Goal: Task Accomplishment & Management: Use online tool/utility

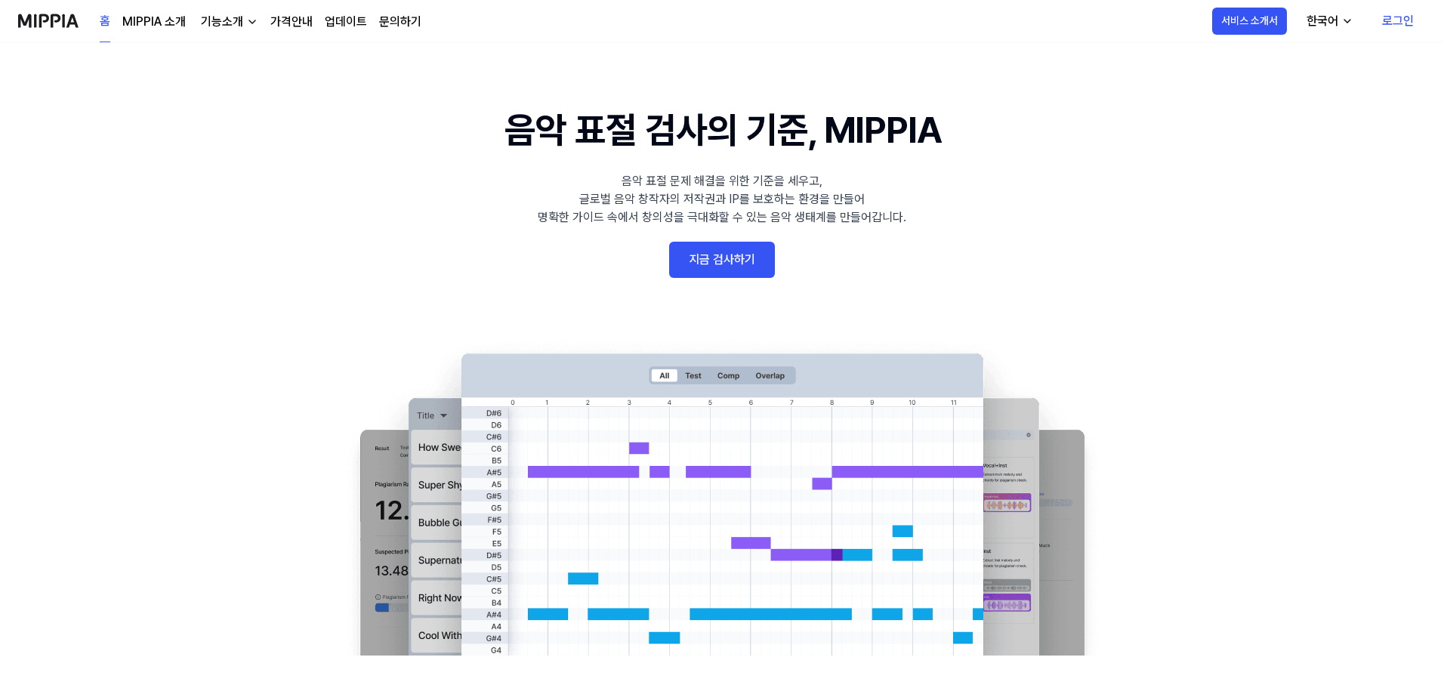
click at [76, 25] on img at bounding box center [48, 21] width 60 height 42
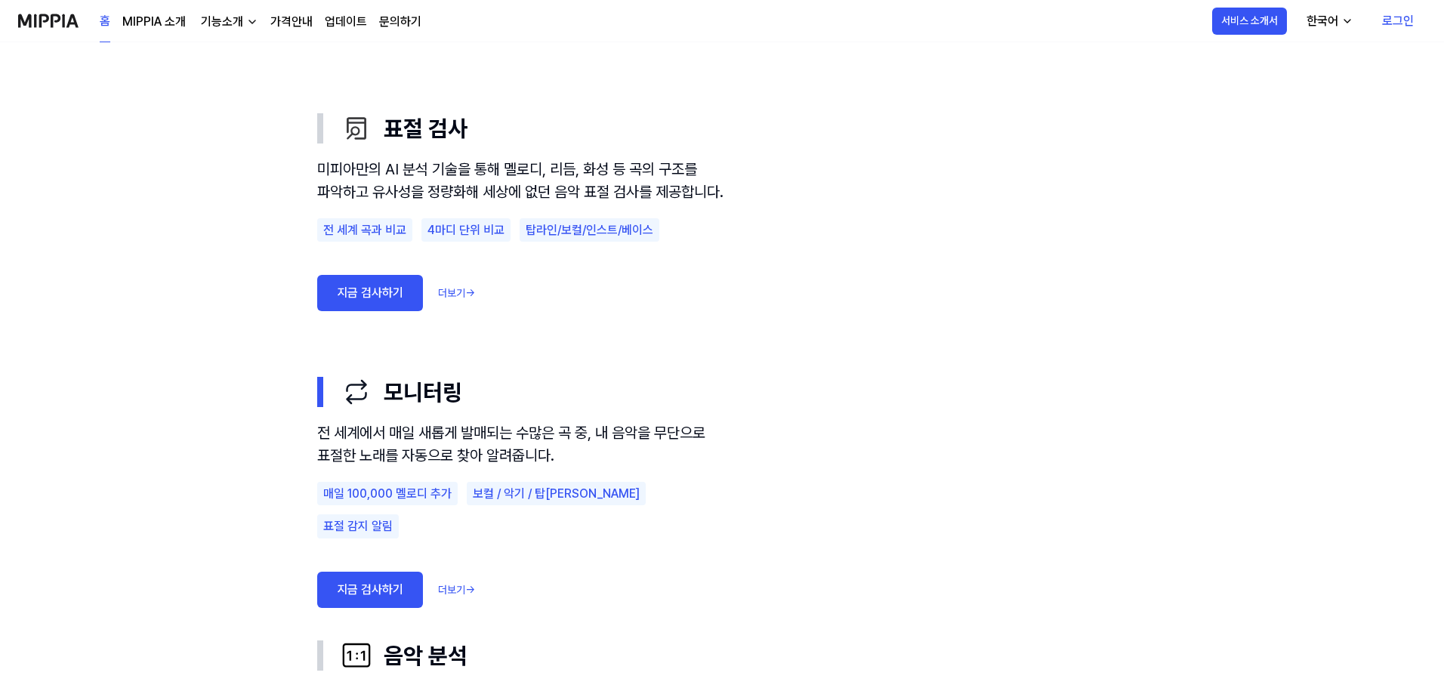
scroll to position [881, 0]
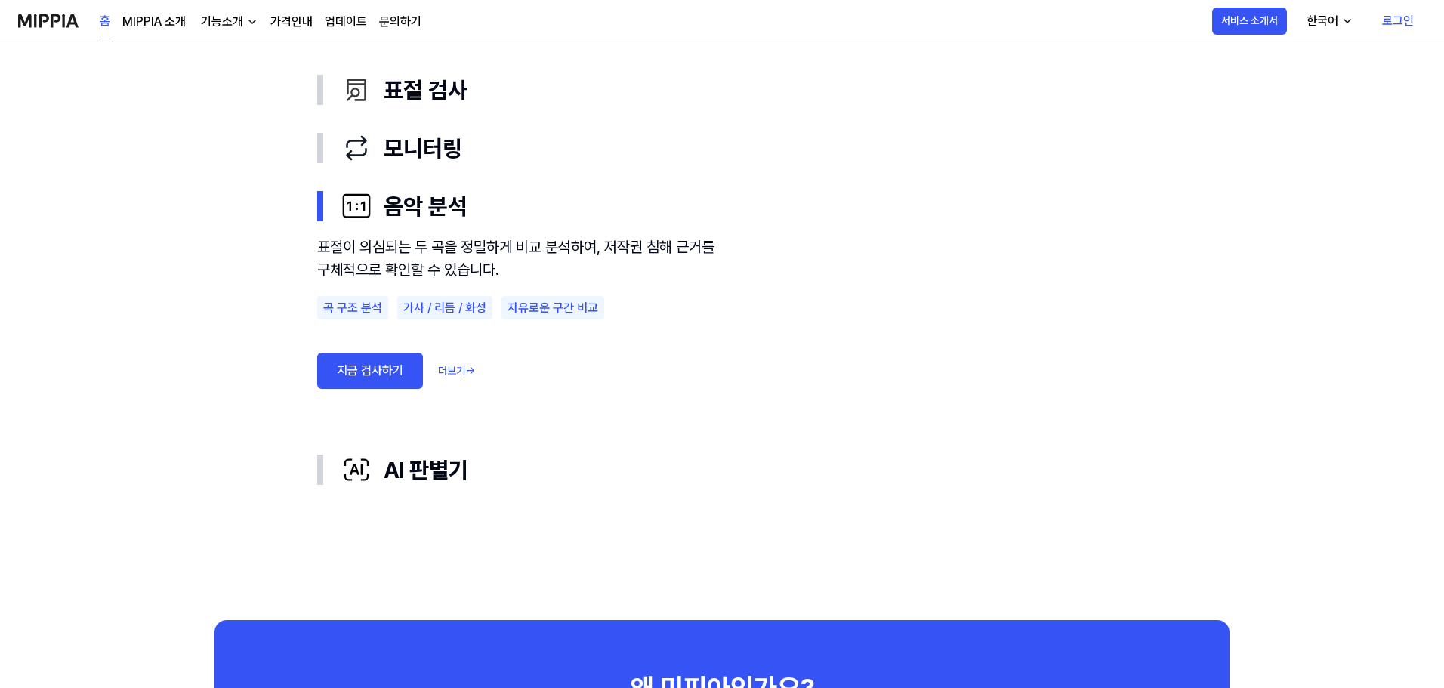
click at [293, 17] on link "가격안내" at bounding box center [291, 22] width 42 height 18
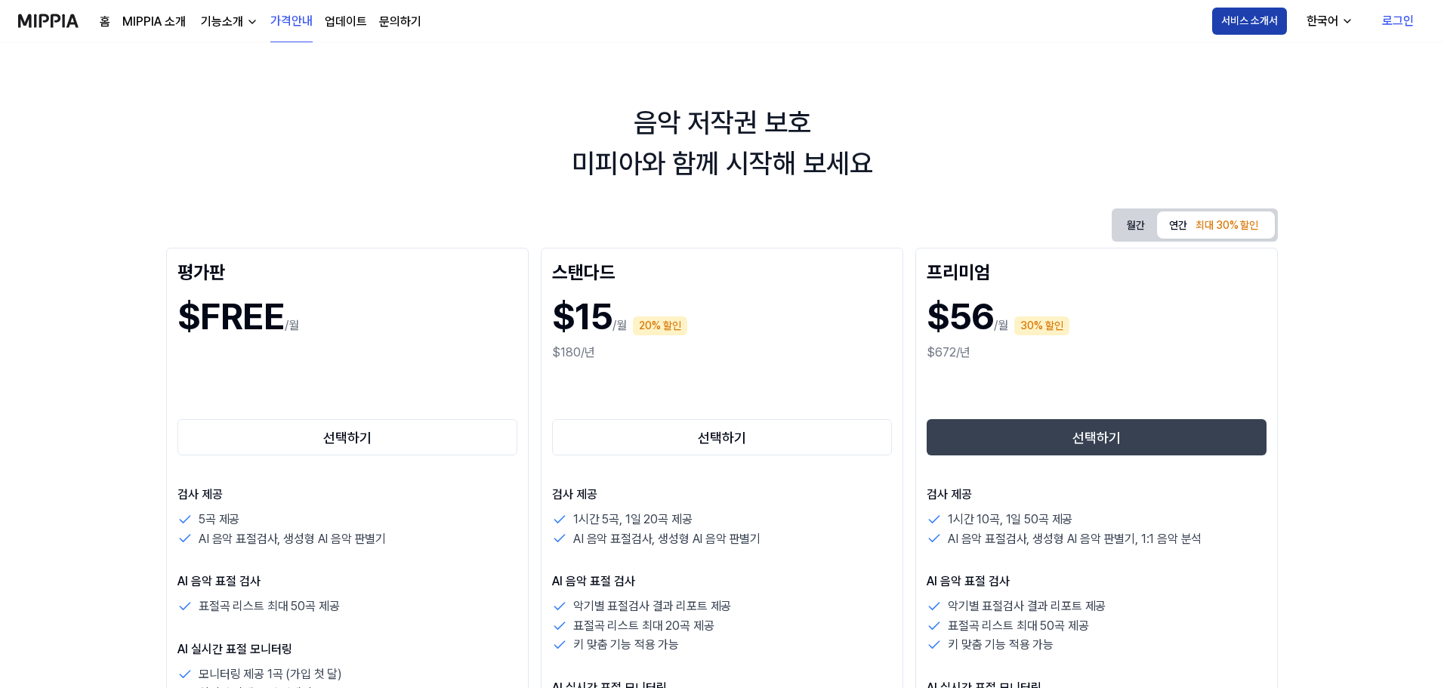
click at [1243, 25] on button "서비스 소개서" at bounding box center [1249, 21] width 75 height 27
click at [1265, 20] on button "서비스 소개서" at bounding box center [1249, 21] width 75 height 27
click at [178, 26] on link "MIPPIA 소개" at bounding box center [153, 22] width 63 height 18
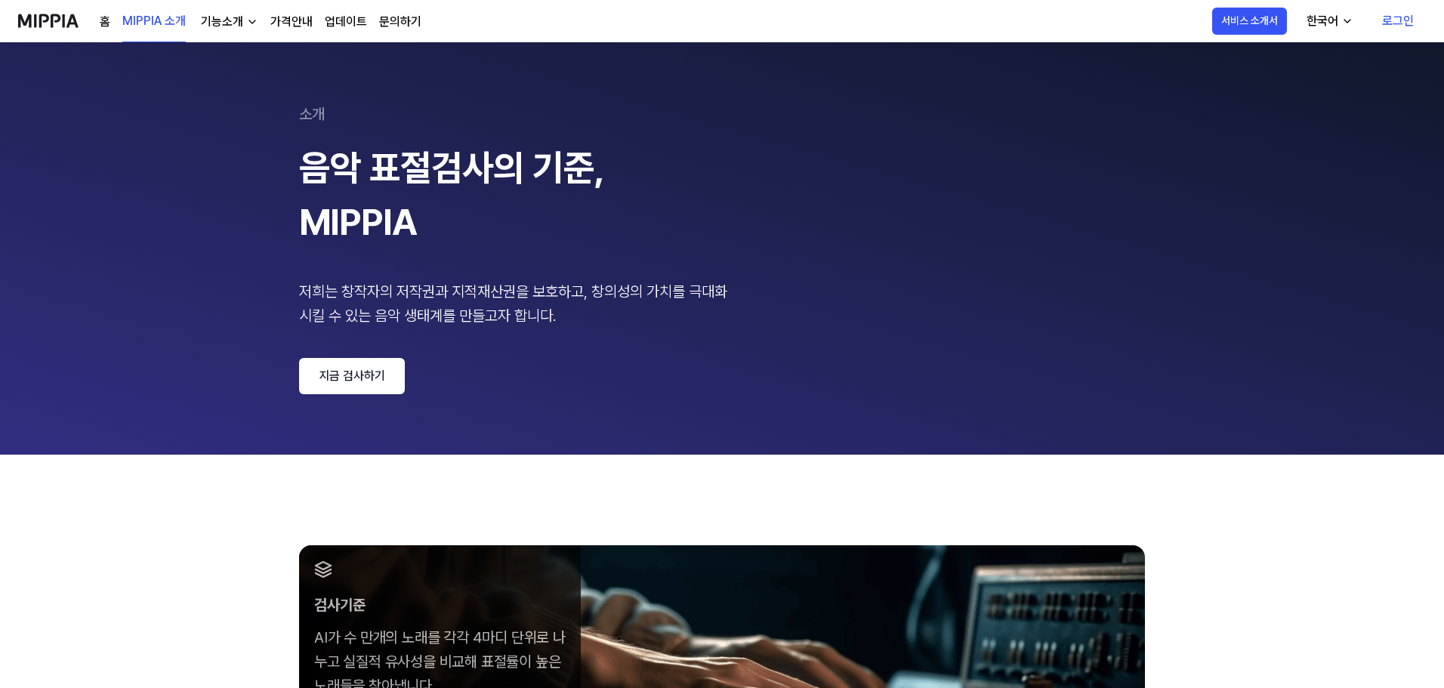
click at [219, 16] on div "기능소개" at bounding box center [222, 22] width 48 height 18
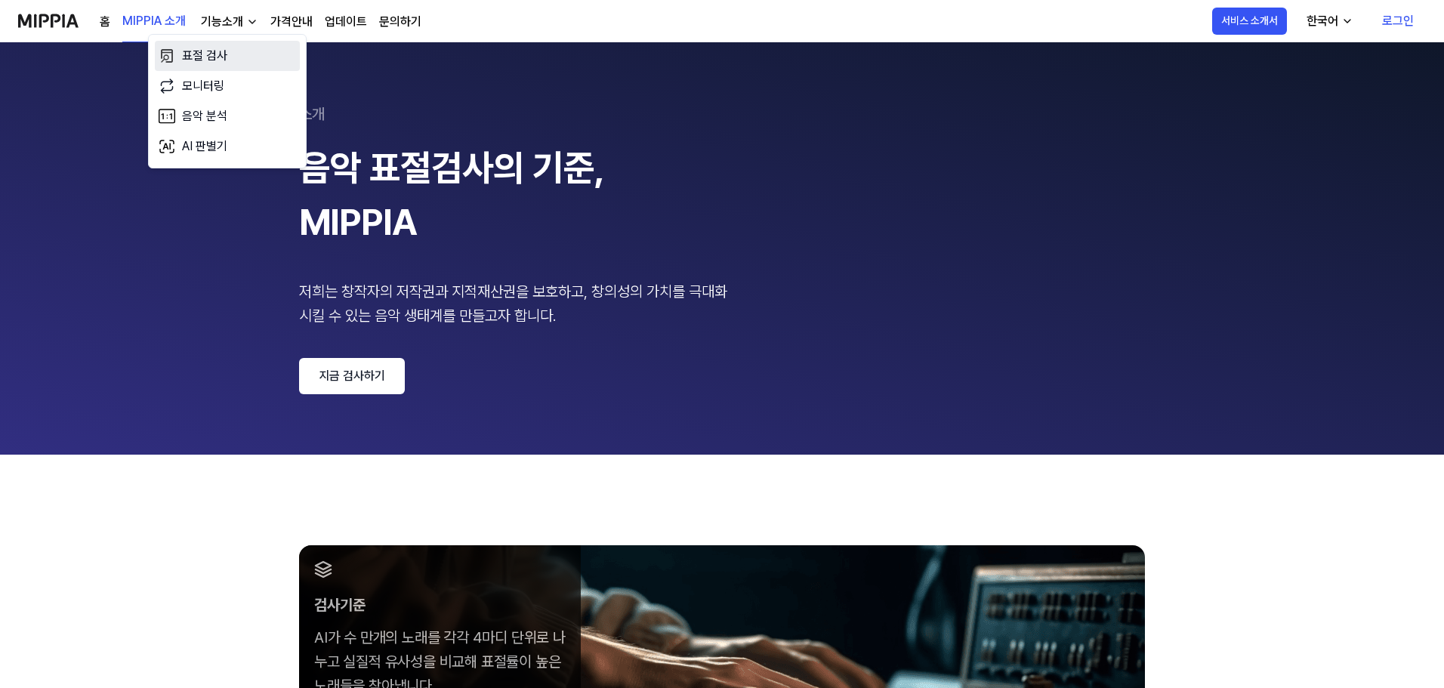
click at [211, 46] on link "표절 검사" at bounding box center [227, 56] width 145 height 30
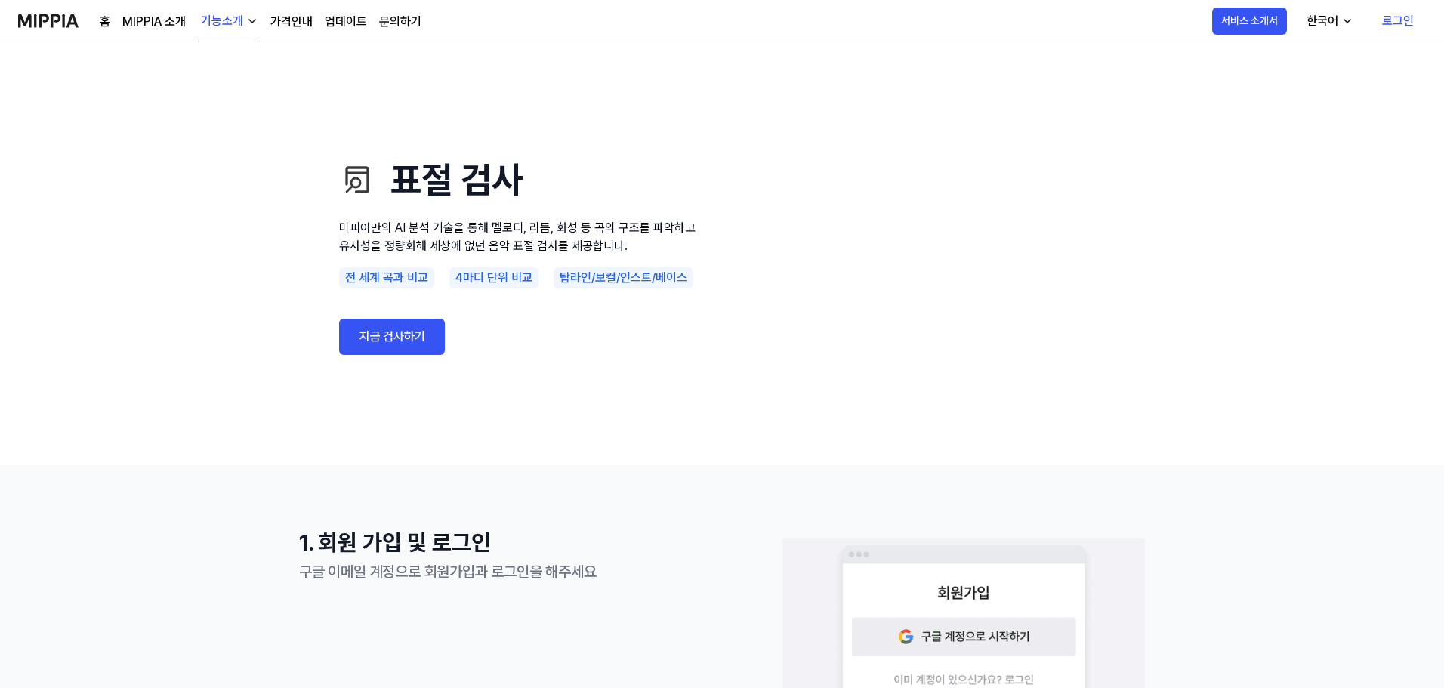
click at [237, 29] on div "기능소개" at bounding box center [222, 21] width 48 height 18
click at [215, 240] on use "표절 검사 미피아만의 AI 분석 기술을 통해 멜로디, 리듬, 화성 등 곡의 구조를 파악하고 유사성을 정량화해 세상에 없던 음악 표절 검사를 제…" at bounding box center [722, 253] width 1444 height 423
click at [360, 332] on link "지금 검사하기" at bounding box center [392, 337] width 106 height 36
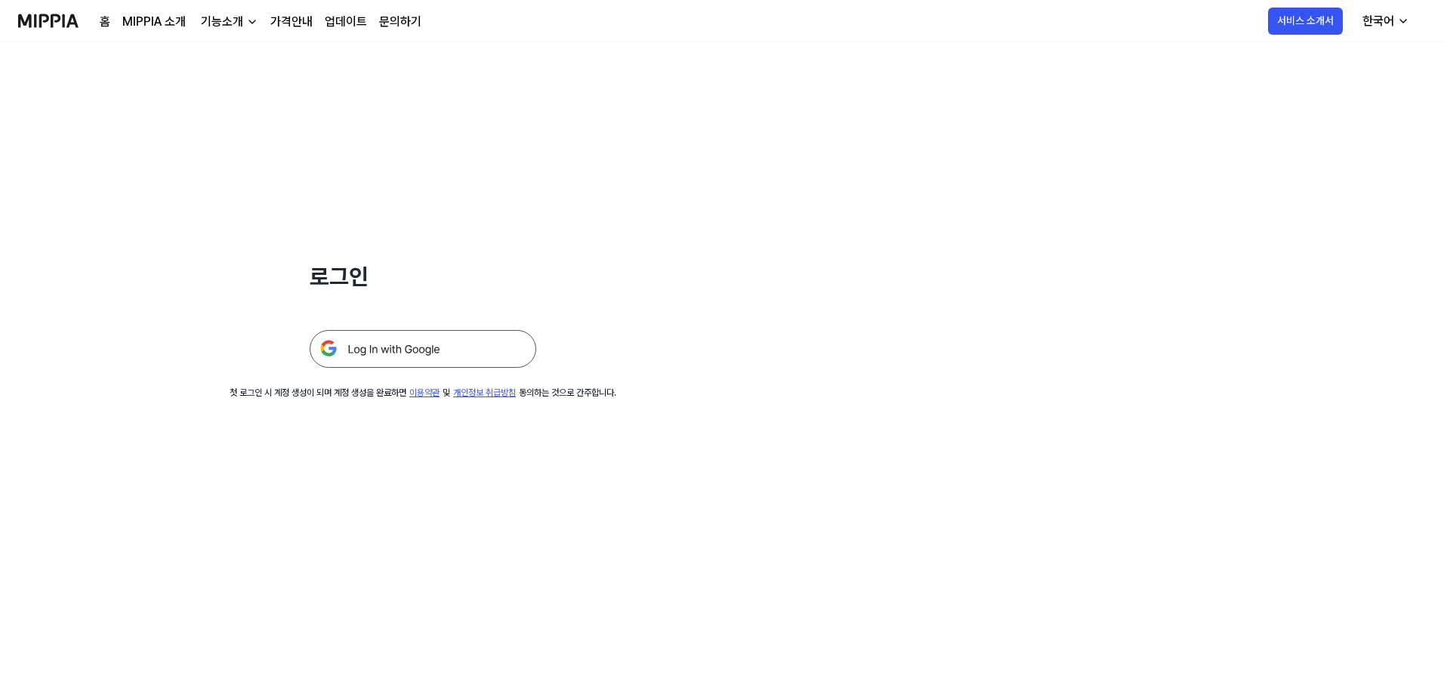
click at [416, 333] on img at bounding box center [423, 349] width 227 height 38
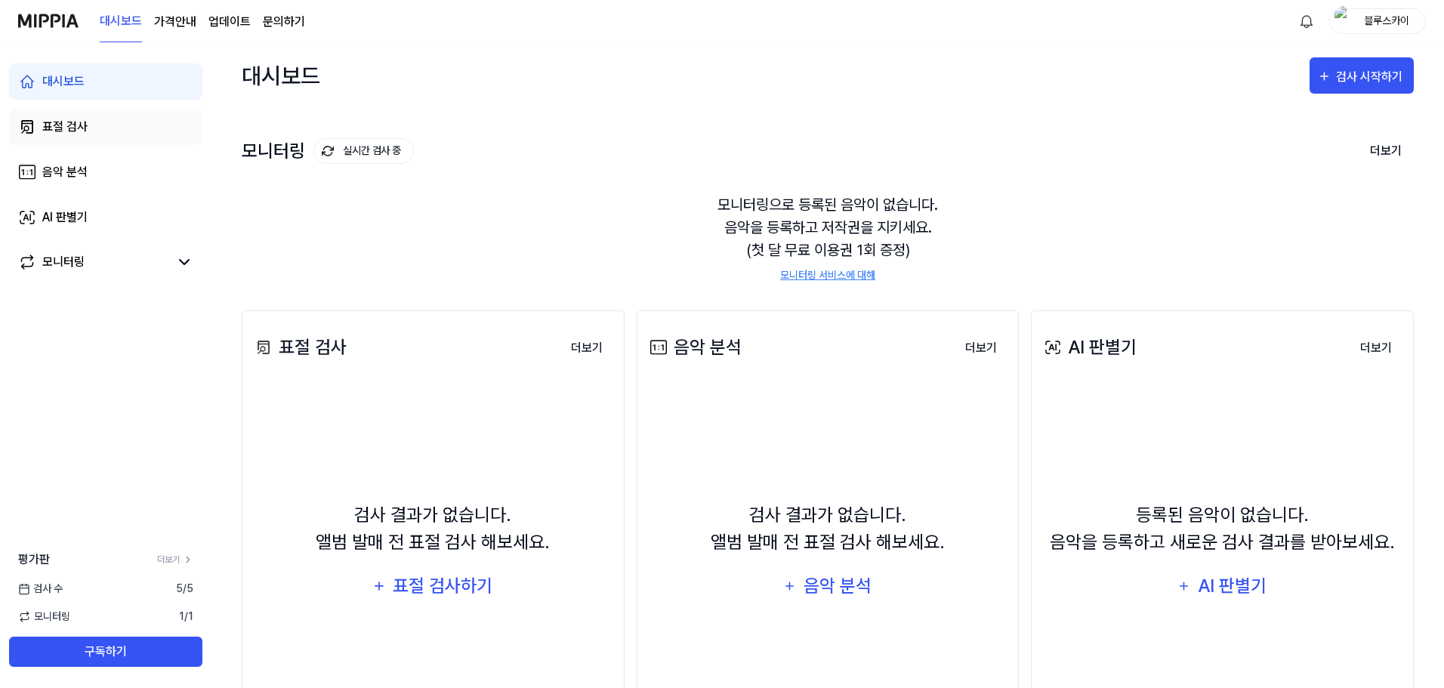
click at [93, 126] on link "표절 검사" at bounding box center [105, 127] width 193 height 36
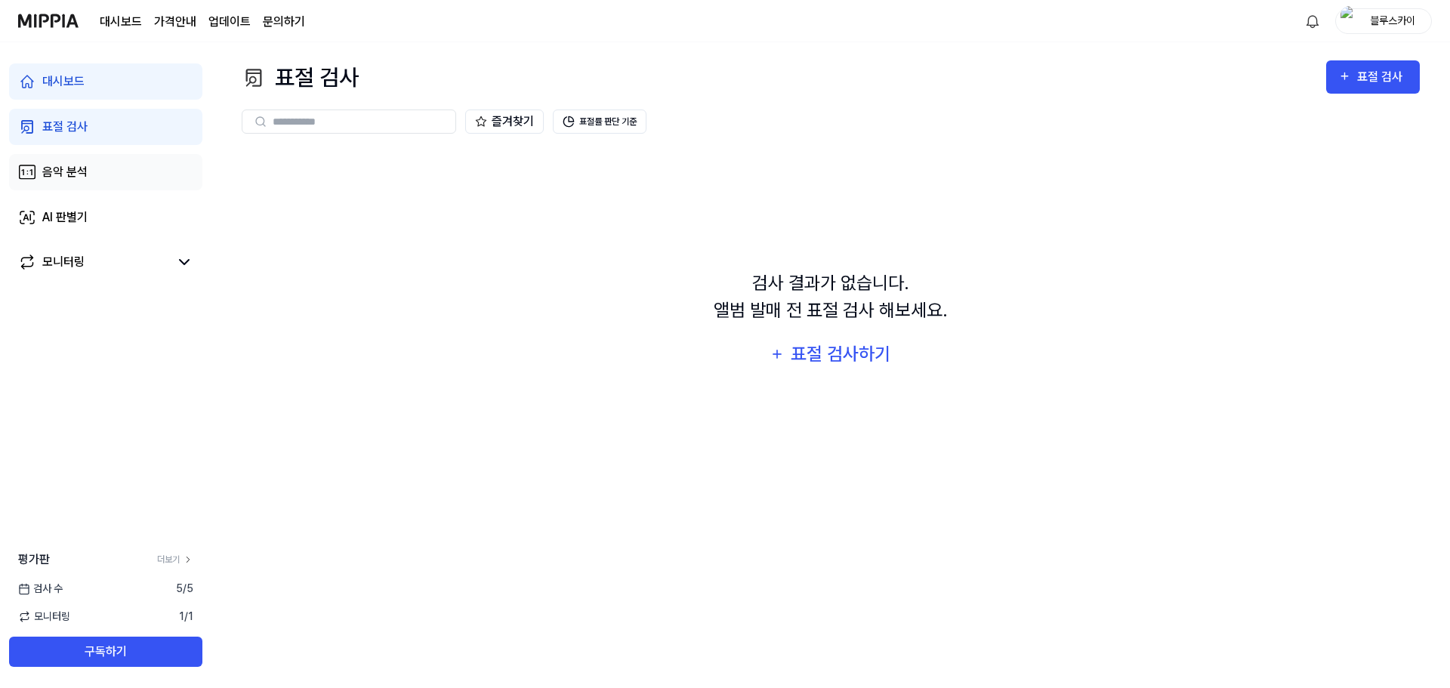
click at [88, 181] on link "음악 분석" at bounding box center [105, 172] width 193 height 36
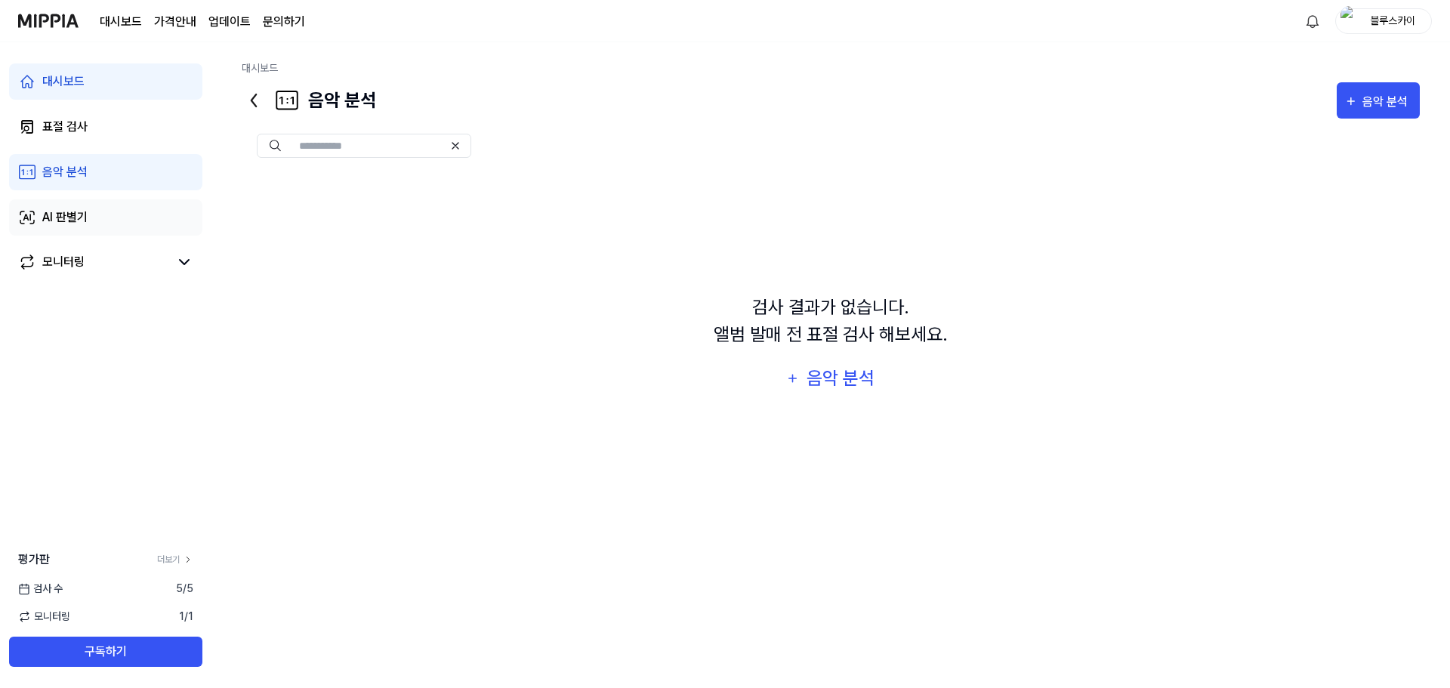
click at [83, 218] on div "AI 판별기" at bounding box center [64, 217] width 45 height 18
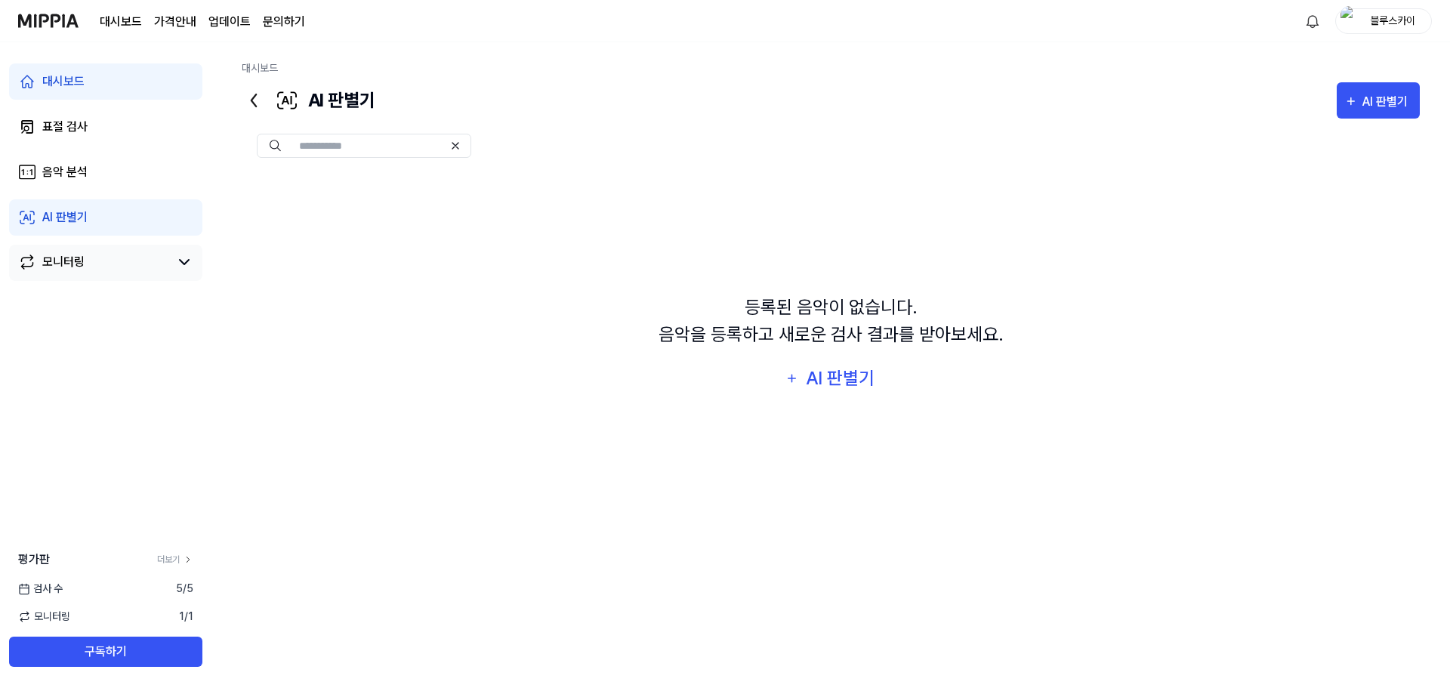
click at [91, 261] on link "모니터링" at bounding box center [93, 262] width 151 height 18
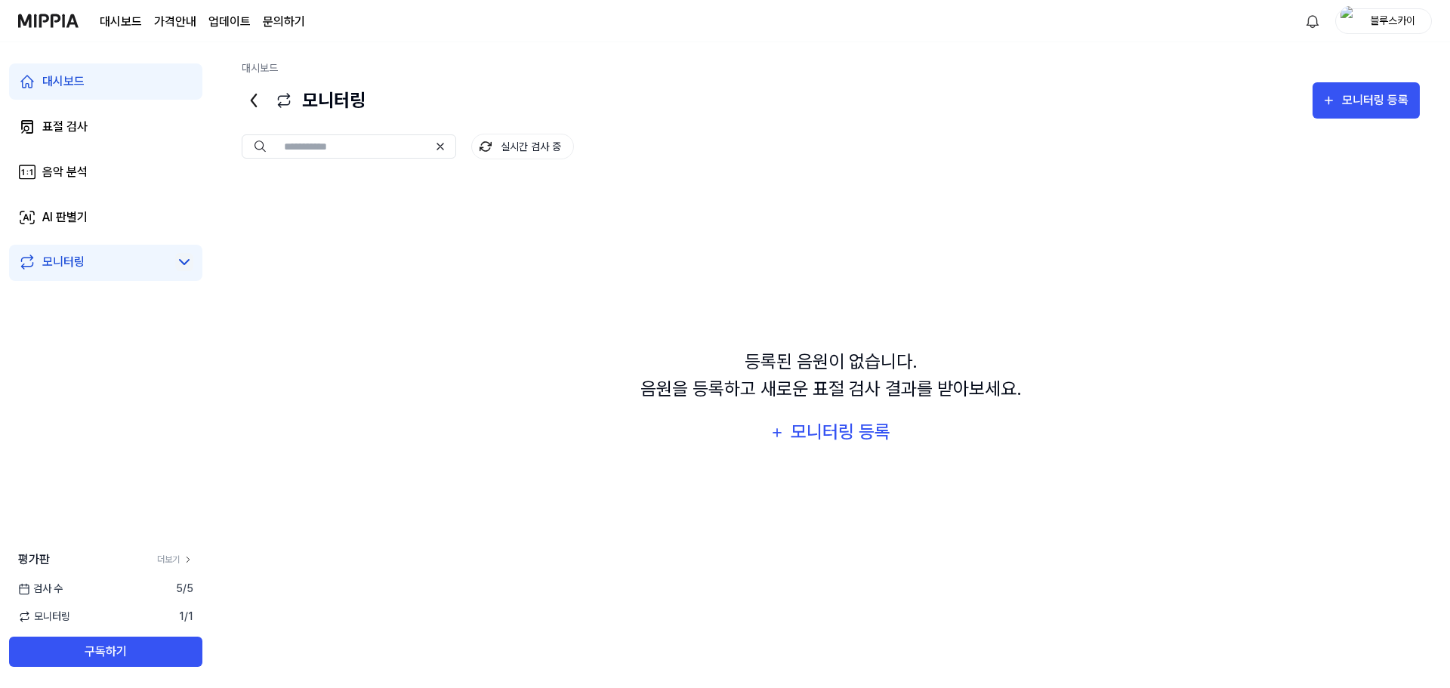
click at [192, 266] on icon at bounding box center [184, 262] width 18 height 18
click at [187, 260] on icon at bounding box center [184, 262] width 18 height 18
click at [797, 427] on div "모니터링 등록" at bounding box center [840, 432] width 103 height 29
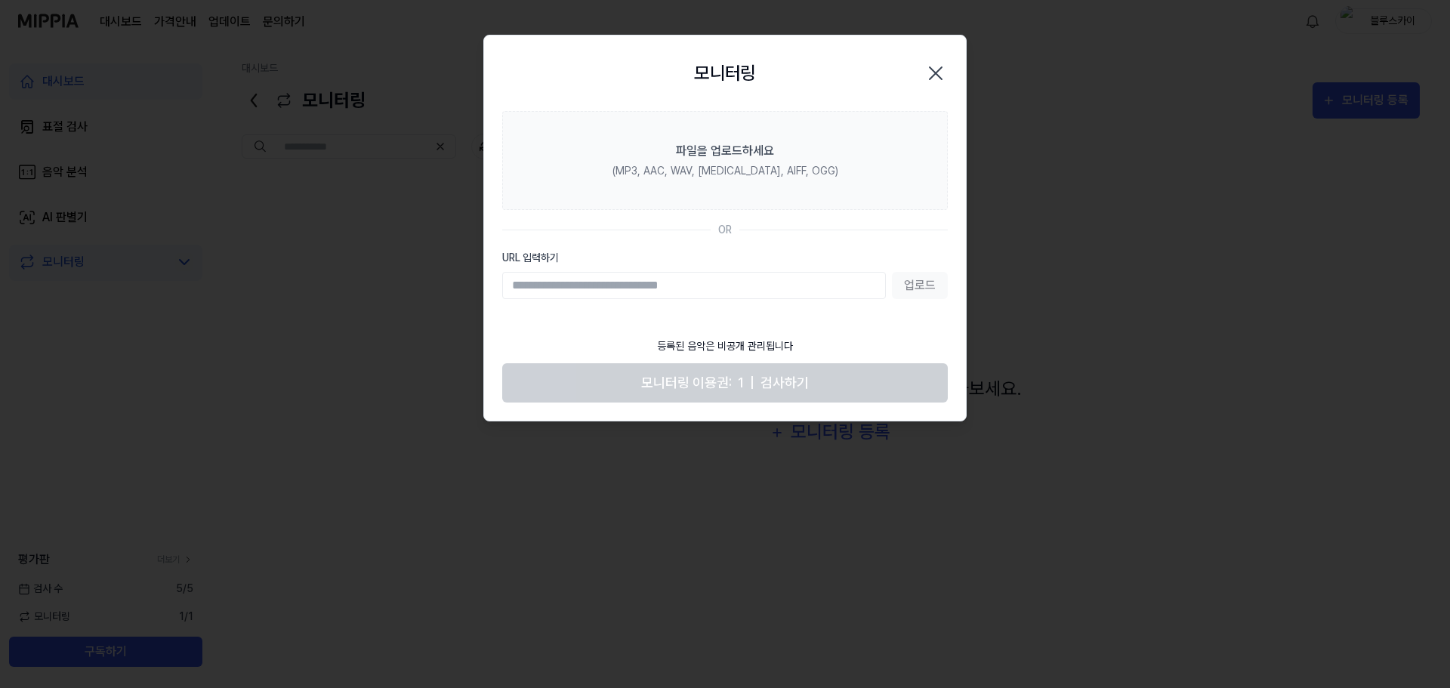
click at [936, 76] on icon "button" at bounding box center [936, 73] width 24 height 24
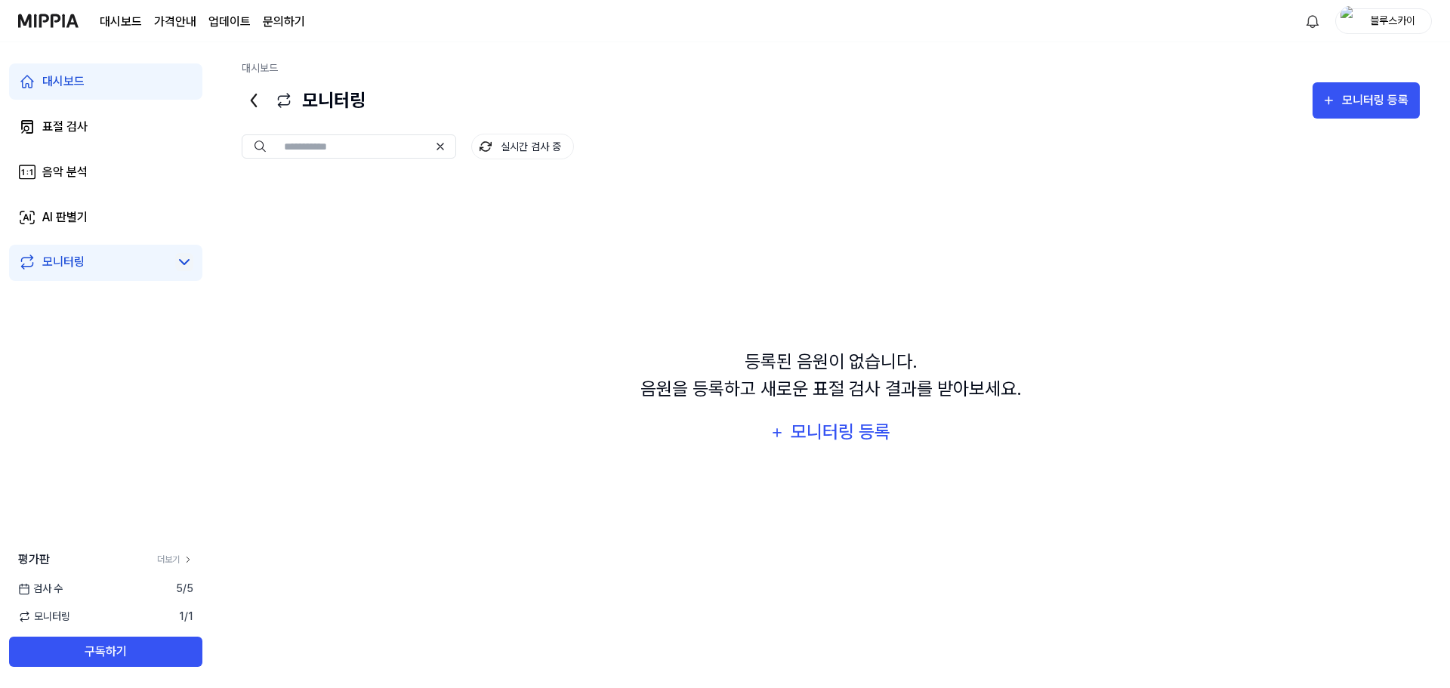
click at [411, 313] on div "등록된 음원이 없습니다. 음원을 등록하고 새로운 표절 검사 결과를 받아보세요. 모니터링 등록" at bounding box center [831, 399] width 1178 height 440
click at [125, 371] on div "대시보드 표절 검사 음악 분석 AI 판별기 모니터링 평가판 더보기 검사 수 5 / 5 모니터링 1 / 1 구독하기" at bounding box center [105, 365] width 211 height 646
click at [129, 398] on div "대시보드 표절 검사 음악 분석 AI 판별기 모니터링 평가판 더보기 검사 수 5 / 5 모니터링 1 / 1 구독하기" at bounding box center [105, 365] width 211 height 646
click at [69, 80] on div "대시보드" at bounding box center [63, 82] width 42 height 18
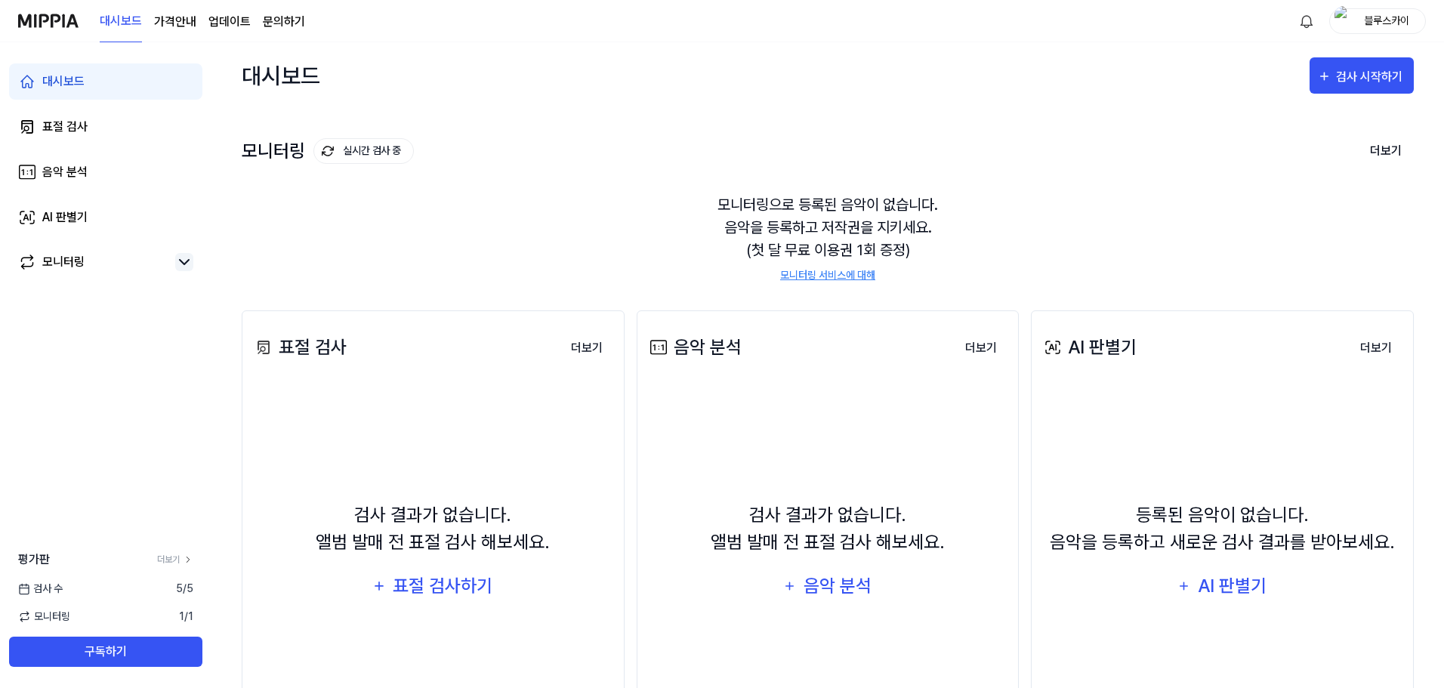
click at [73, 18] on img at bounding box center [48, 21] width 60 height 42
click at [821, 276] on link "모니터링 서비스에 대해" at bounding box center [827, 275] width 95 height 16
click at [178, 23] on page\) "가격안내" at bounding box center [175, 22] width 42 height 18
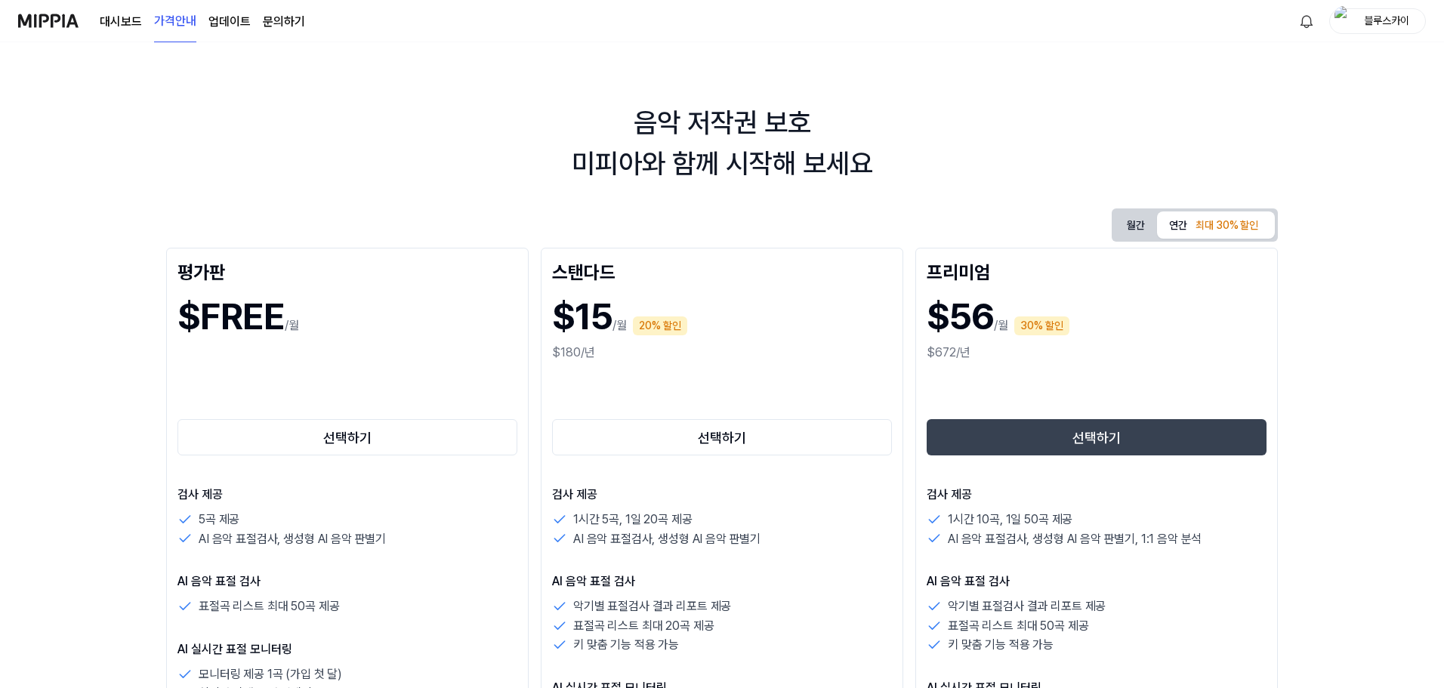
click at [243, 20] on link "업데이트" at bounding box center [229, 22] width 42 height 18
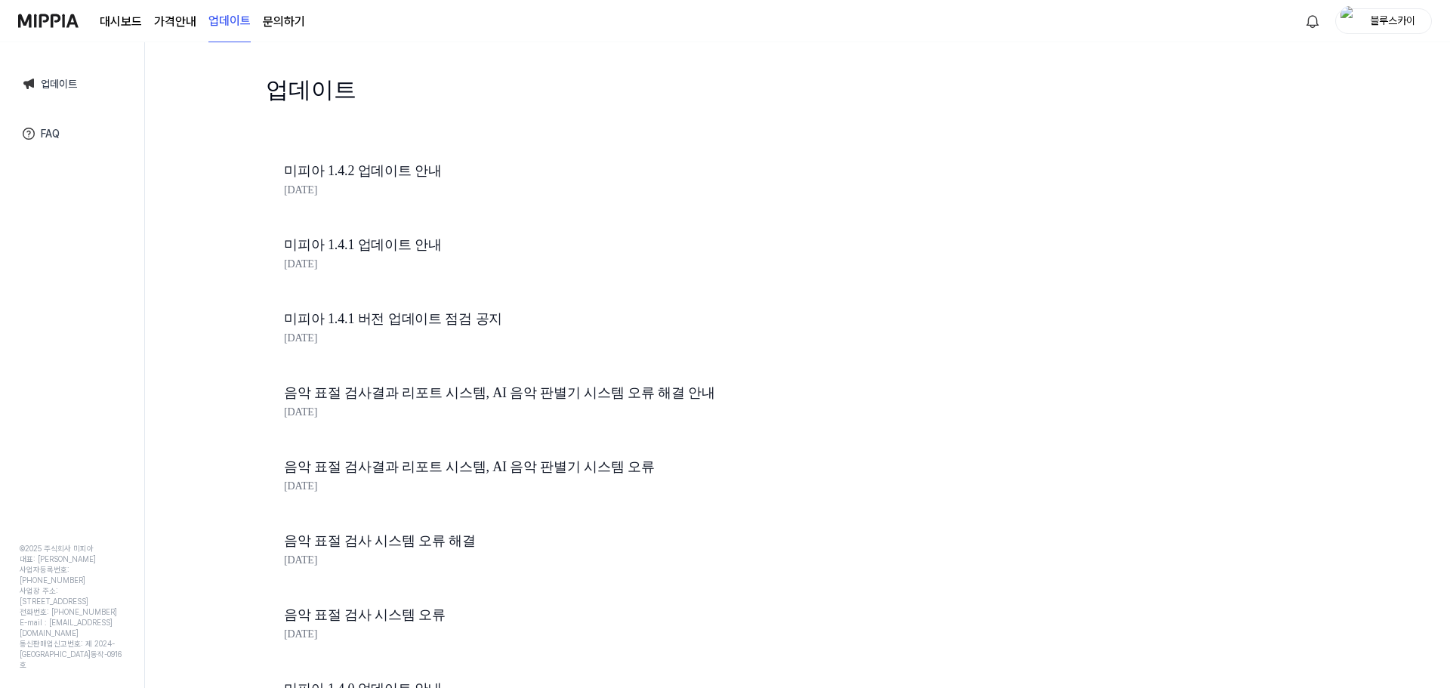
click at [177, 16] on page\) "가격안내" at bounding box center [175, 22] width 42 height 18
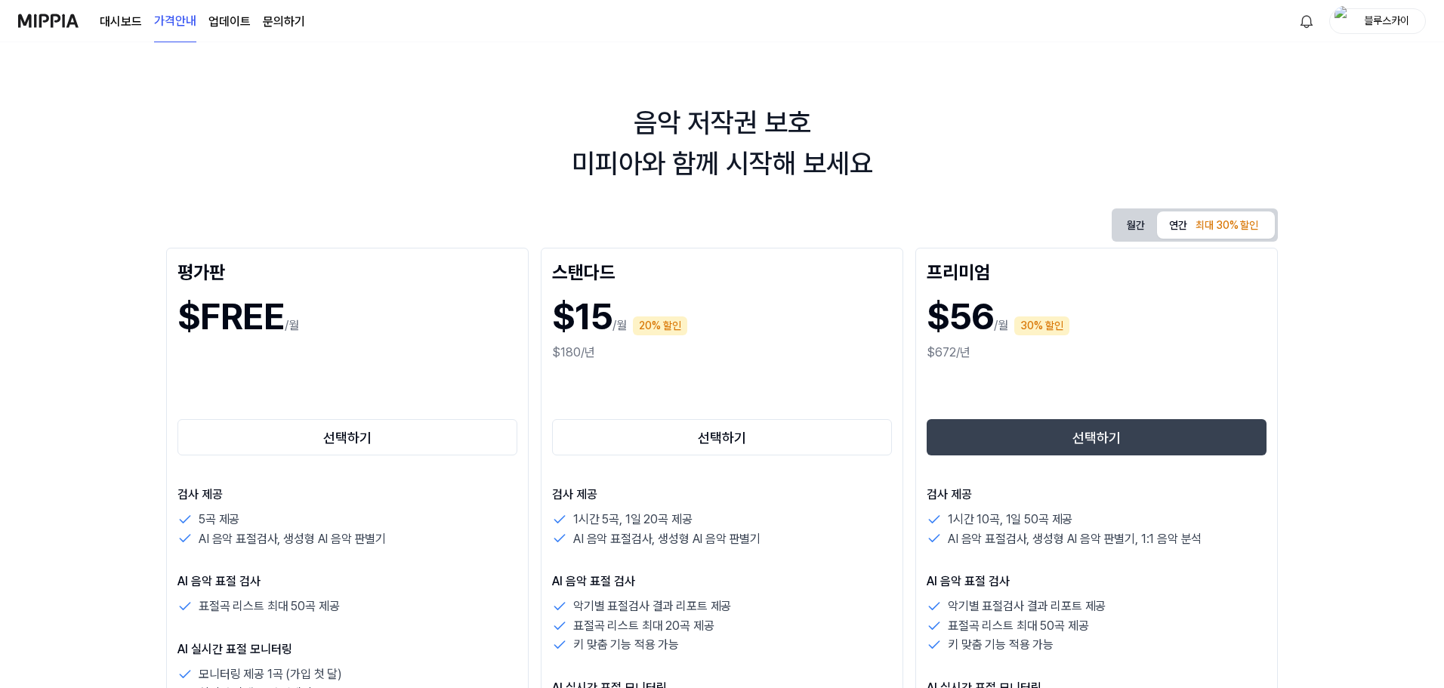
drag, startPoint x: 33, startPoint y: 19, endPoint x: 48, endPoint y: 0, distance: 24.2
click at [34, 18] on img at bounding box center [48, 21] width 60 height 42
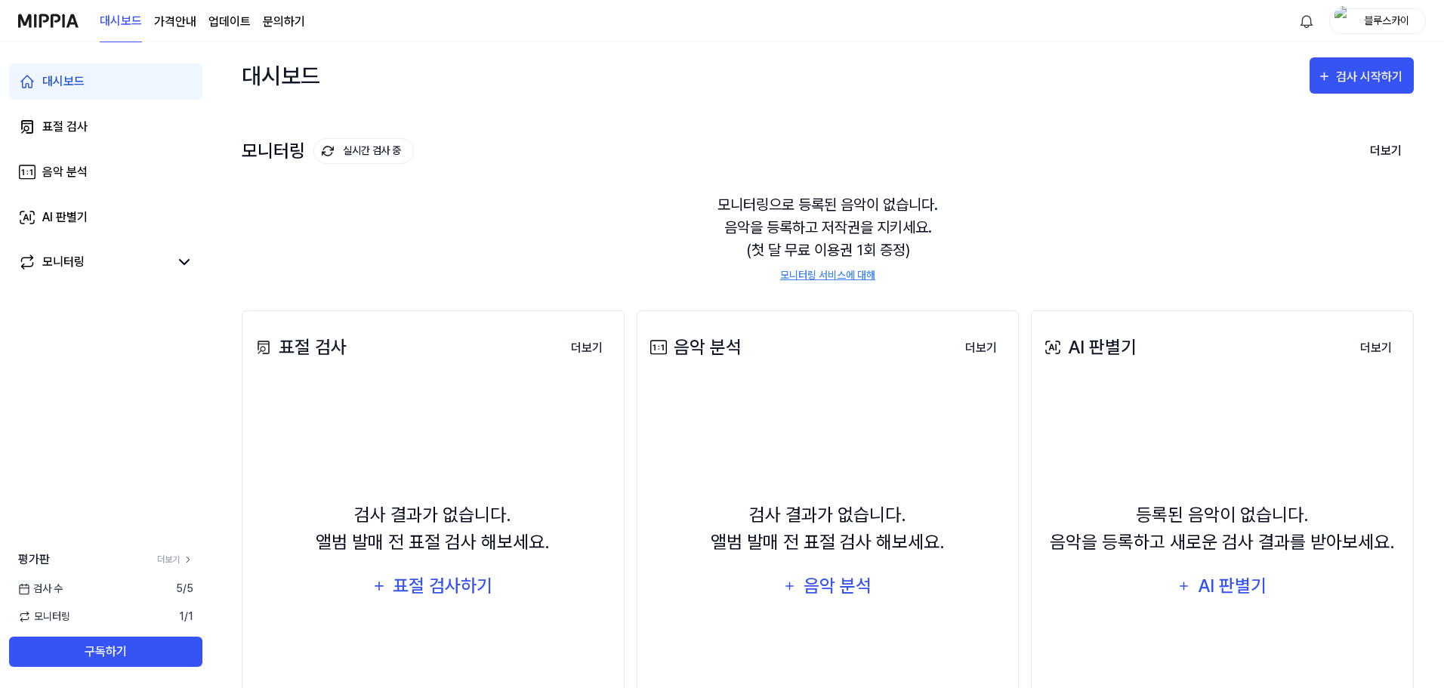
click at [10, 21] on nav "대시보드 가격안내 업데이트 문의하기 블루스카이" at bounding box center [722, 21] width 1444 height 42
